Goal: Navigation & Orientation: Find specific page/section

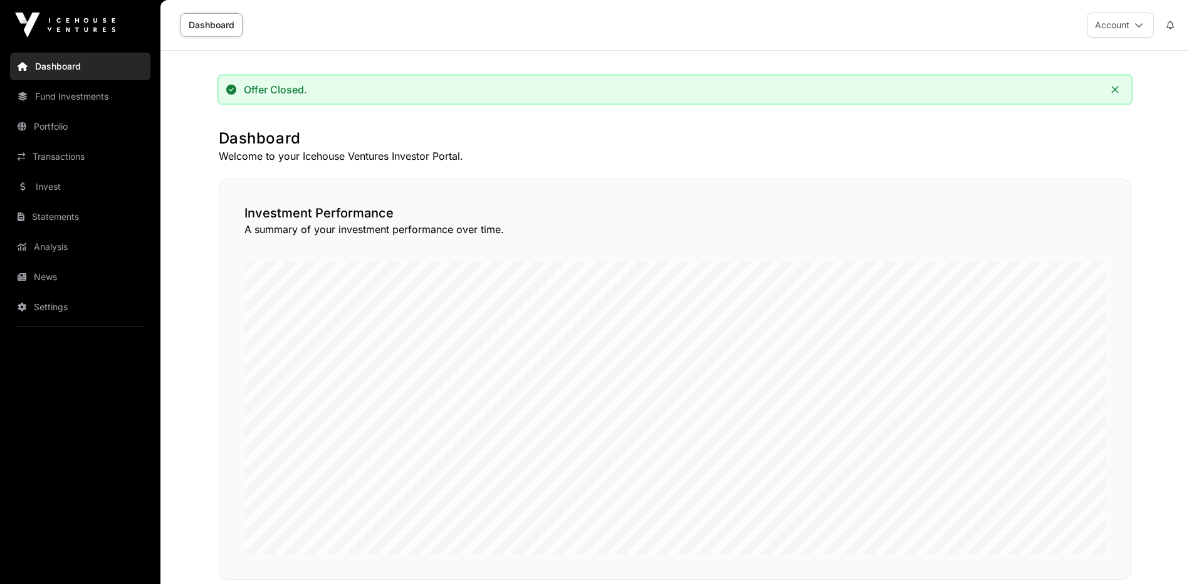
click at [42, 68] on link "Dashboard" at bounding box center [80, 67] width 140 height 28
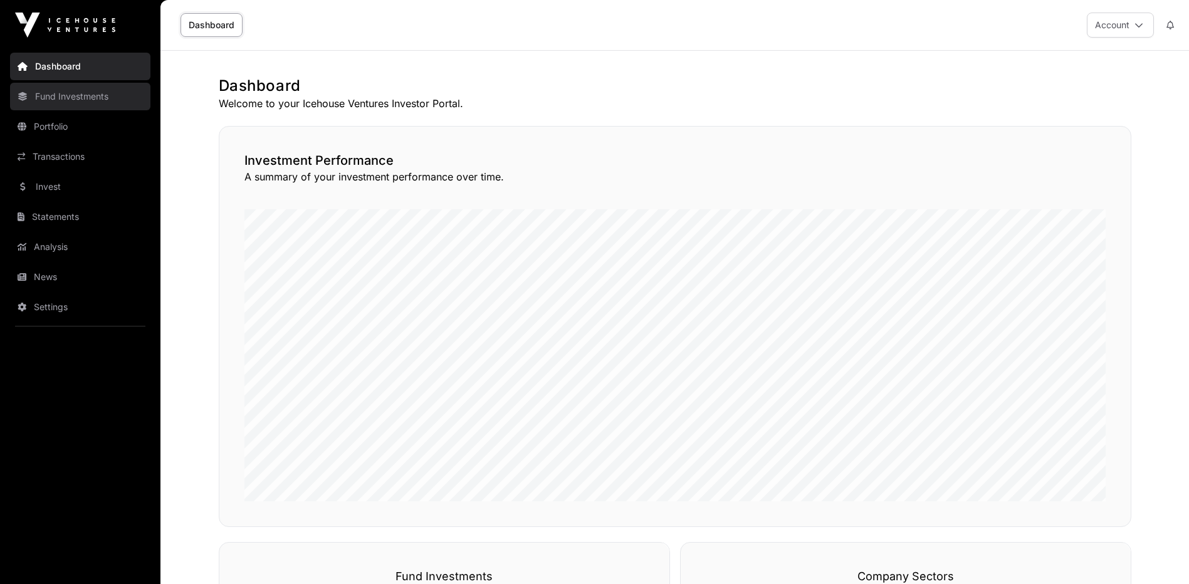
click at [47, 92] on link "Fund Investments" at bounding box center [80, 97] width 140 height 28
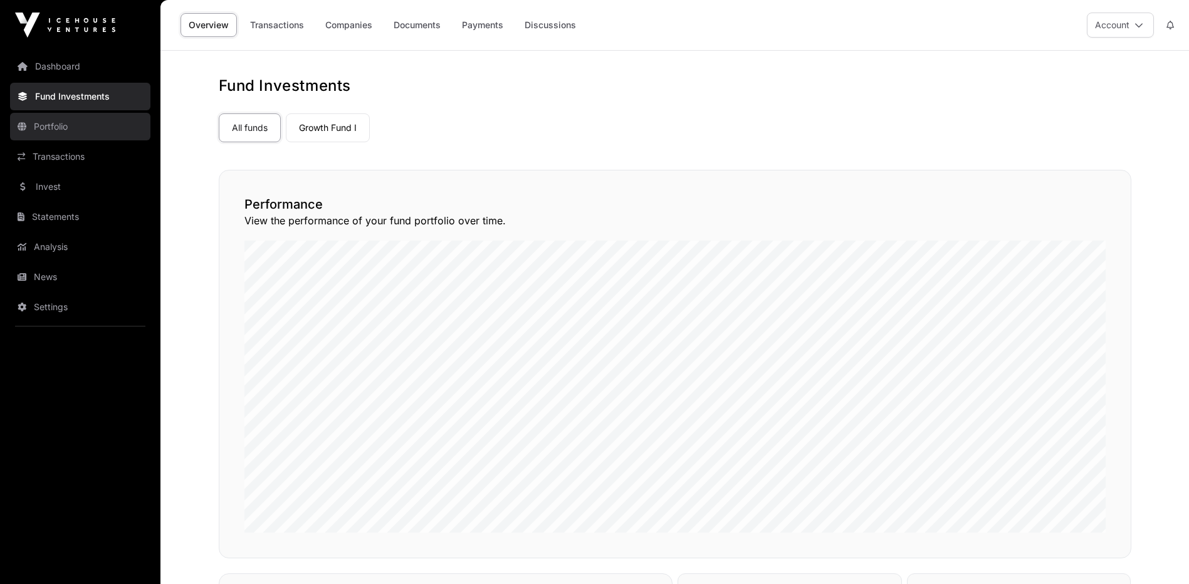
click at [85, 135] on link "Portfolio" at bounding box center [80, 127] width 140 height 28
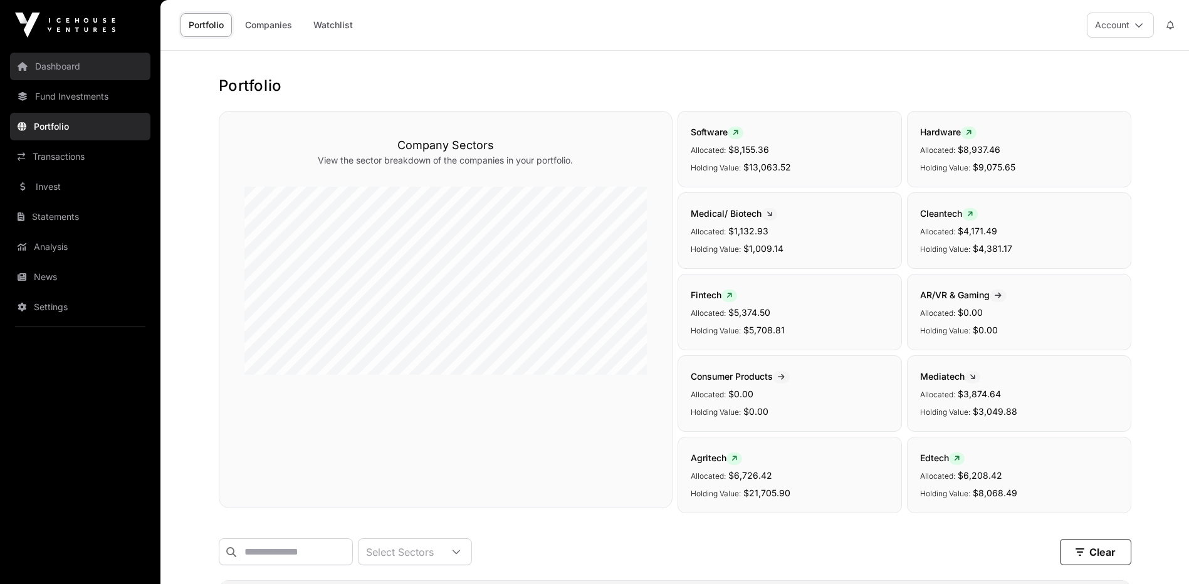
click at [53, 74] on link "Dashboard" at bounding box center [80, 67] width 140 height 28
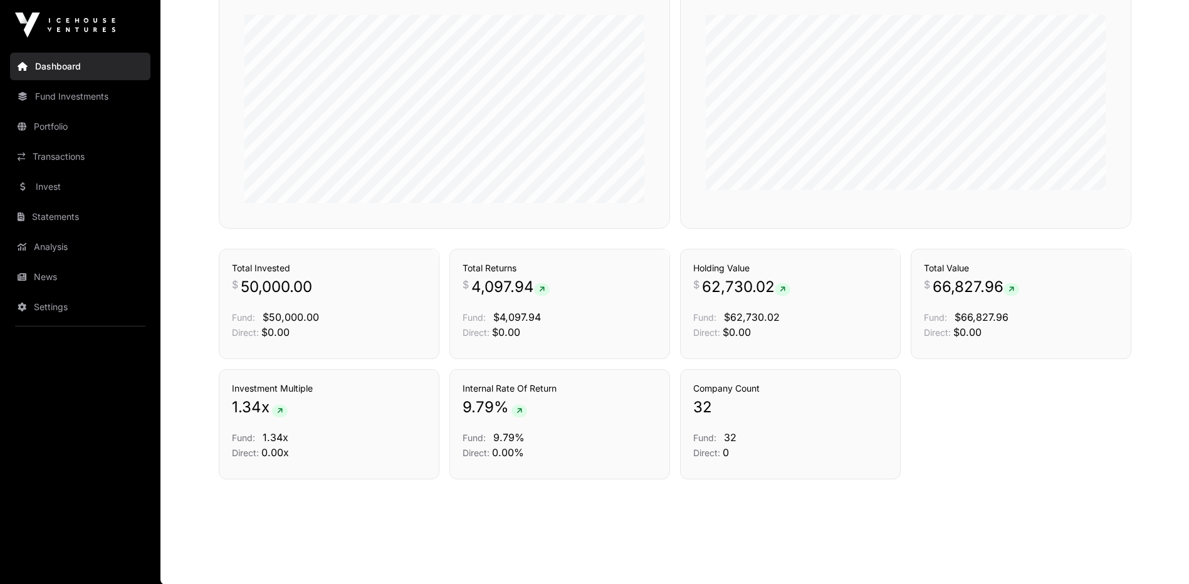
scroll to position [604, 0]
